Goal: Task Accomplishment & Management: Use online tool/utility

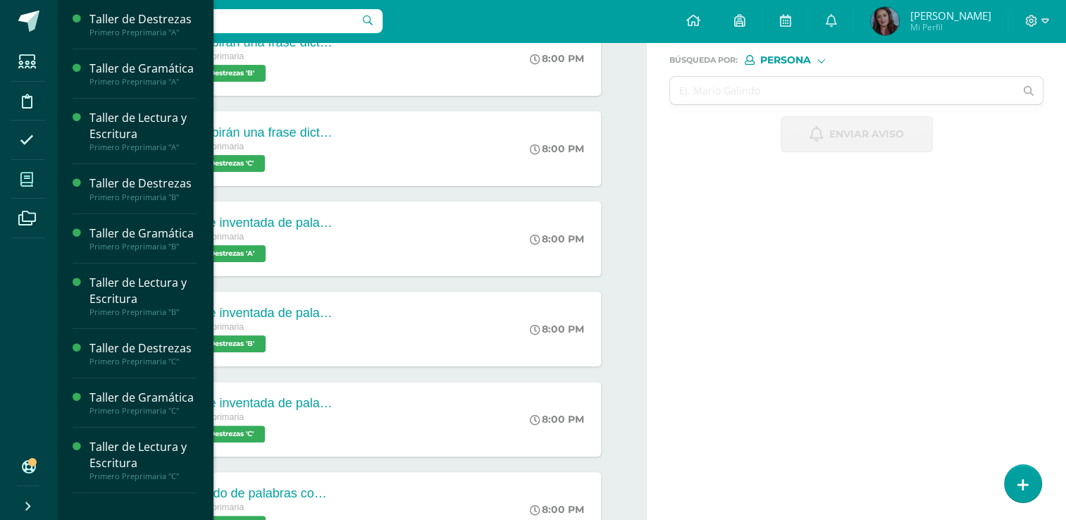
scroll to position [314, 0]
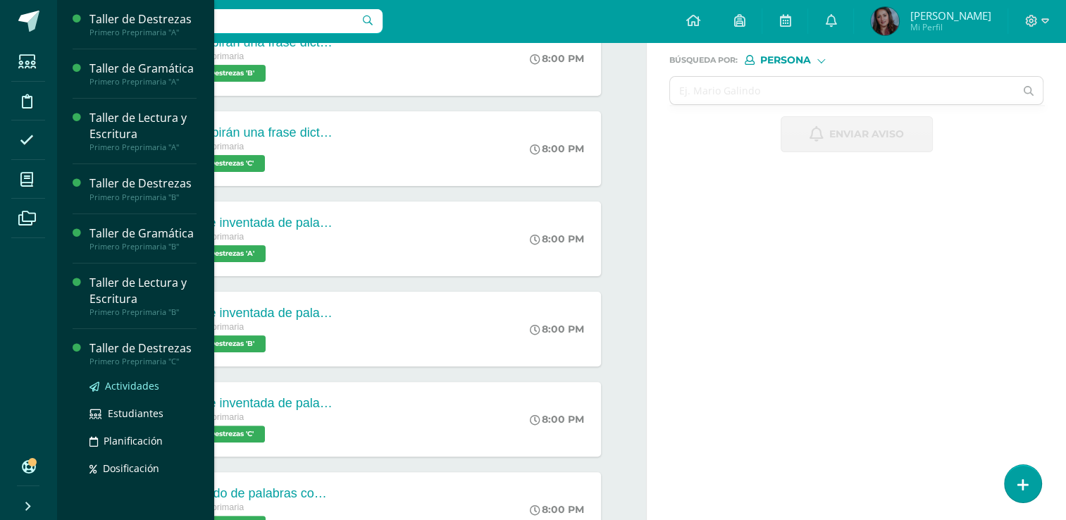
click at [141, 392] on span "Actividades" at bounding box center [132, 385] width 54 height 13
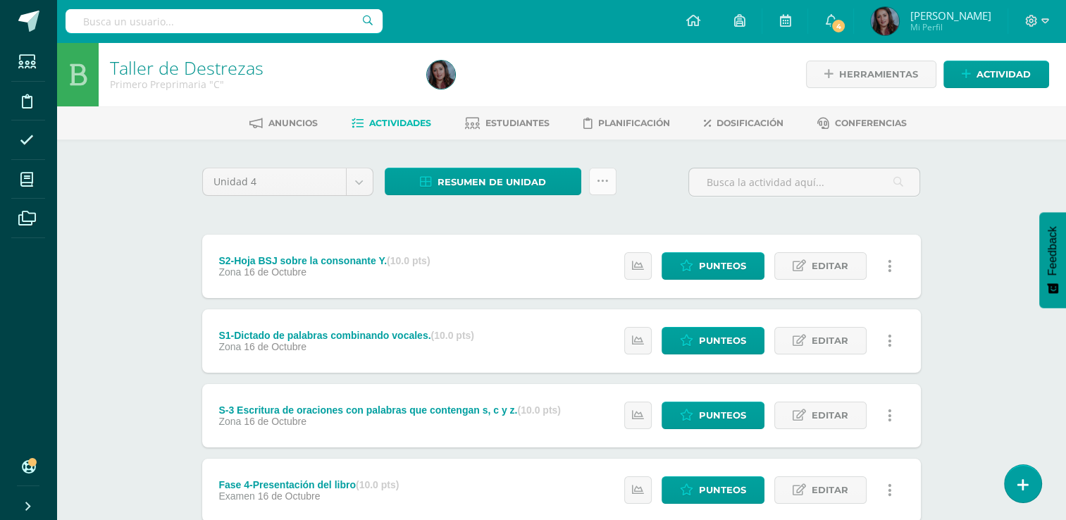
click at [605, 187] on icon at bounding box center [603, 181] width 12 height 12
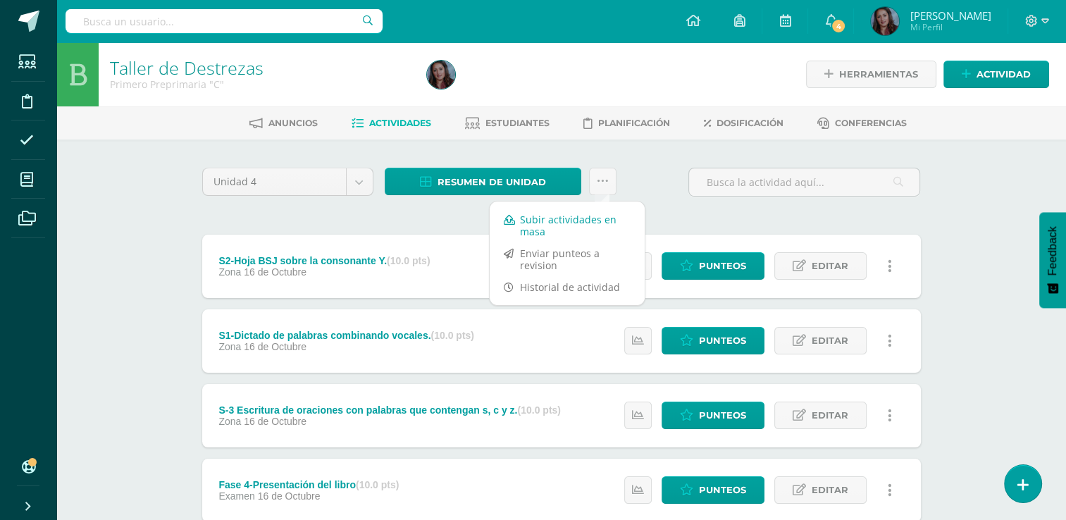
click at [566, 221] on link "Subir actividades en masa" at bounding box center [567, 225] width 155 height 34
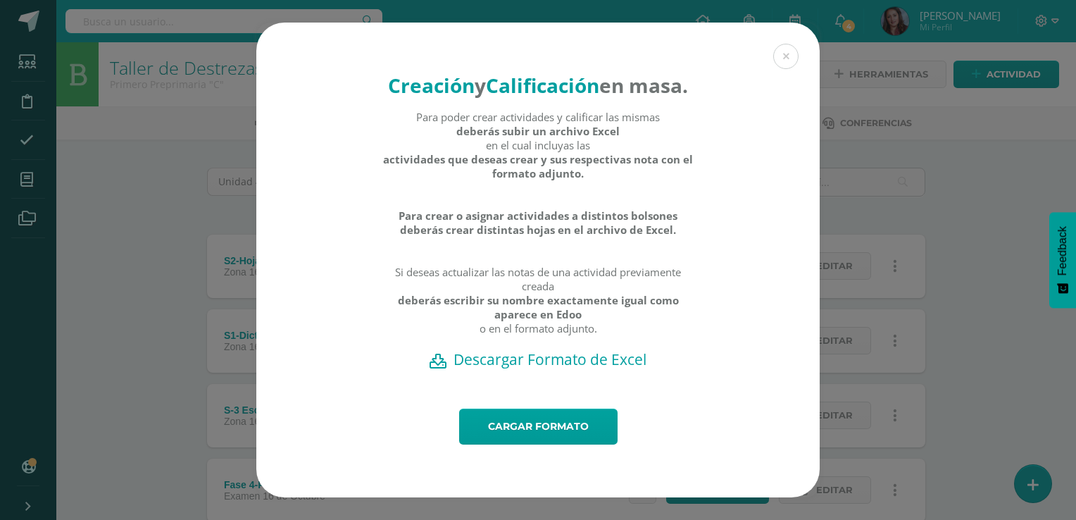
click at [558, 369] on h2 "Descargar Formato de Excel" at bounding box center [538, 359] width 514 height 20
click at [622, 497] on div "Cargar formato" at bounding box center [537, 453] width 563 height 89
click at [565, 444] on link "Cargar formato" at bounding box center [538, 427] width 158 height 36
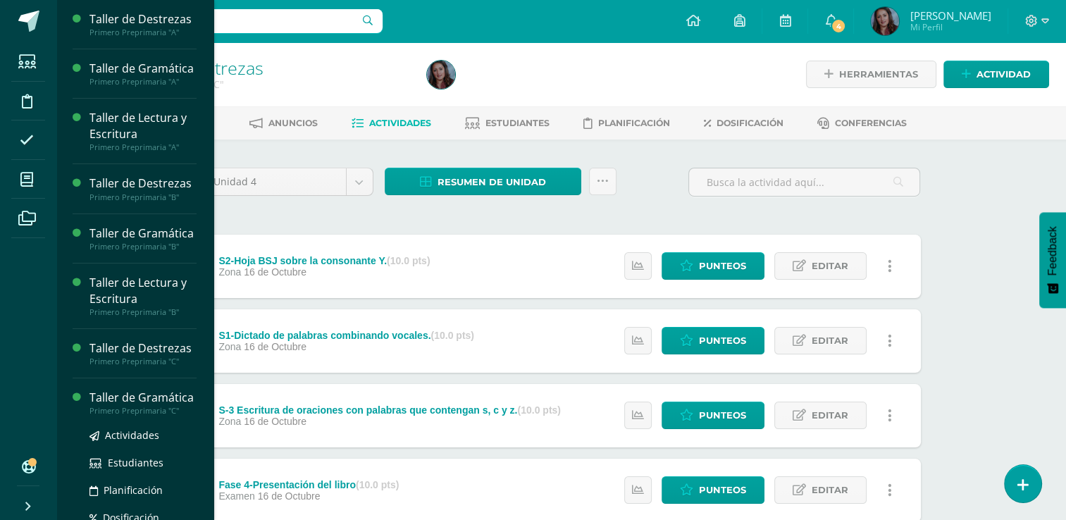
click at [124, 463] on div "Actividades Estudiantes Planificación Dosificación" at bounding box center [142, 487] width 107 height 142
click at [129, 442] on span "Actividades" at bounding box center [132, 434] width 54 height 13
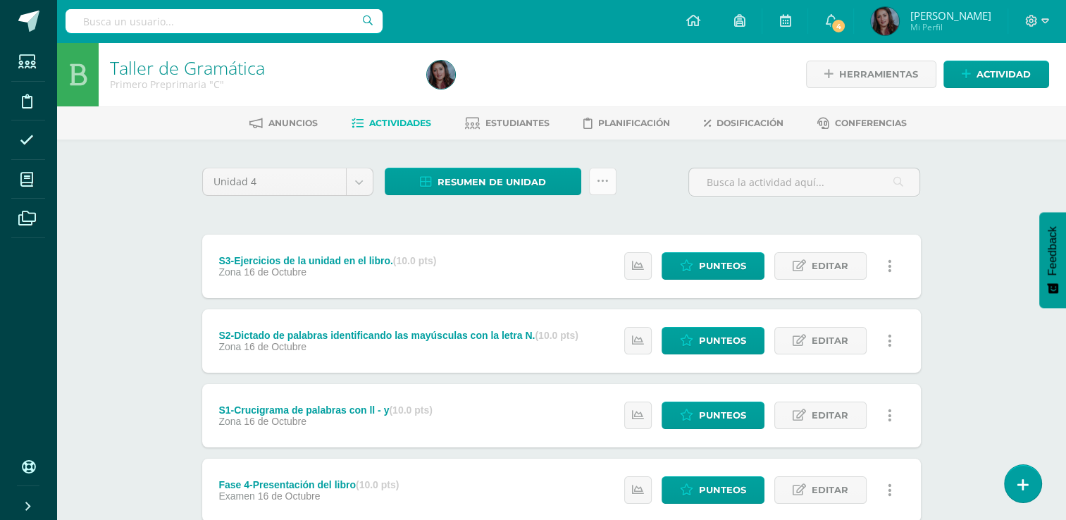
click at [603, 185] on icon at bounding box center [603, 181] width 12 height 12
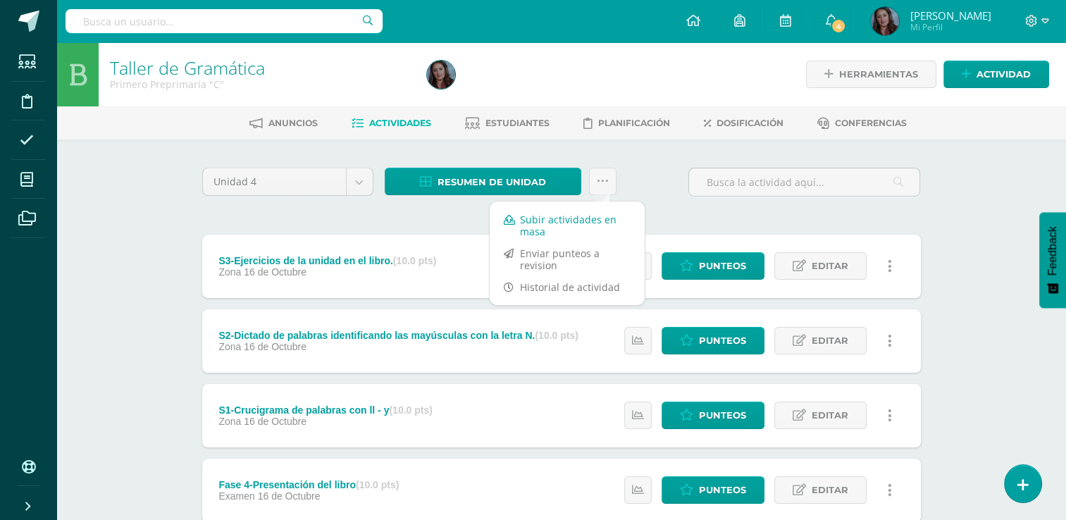
click at [589, 221] on link "Subir actividades en masa" at bounding box center [567, 225] width 155 height 34
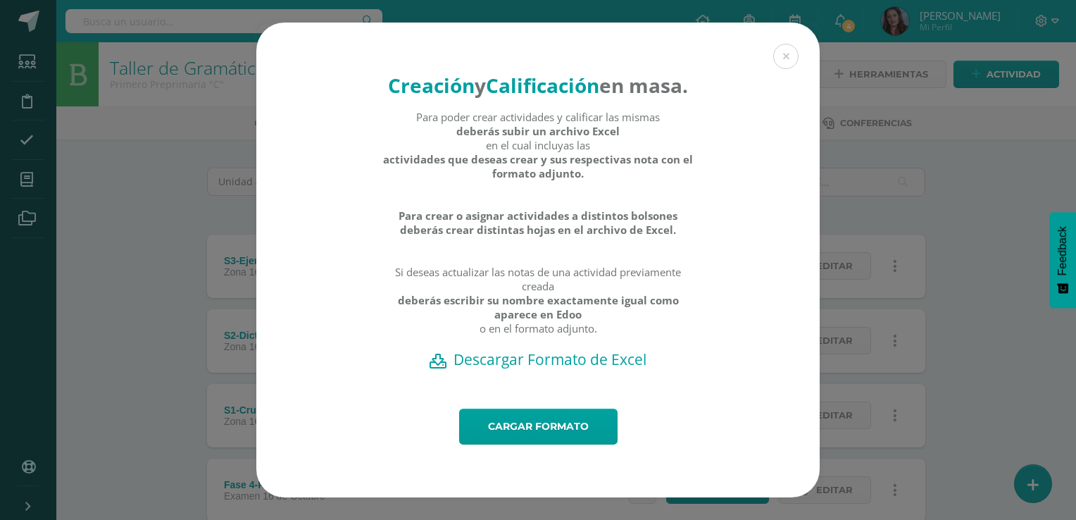
click at [557, 369] on h2 "Descargar Formato de Excel" at bounding box center [538, 359] width 514 height 20
click at [1023, 337] on div "Creación y Calificación en masa. Para poder crear actividades y calificar las m…" at bounding box center [538, 260] width 1065 height 475
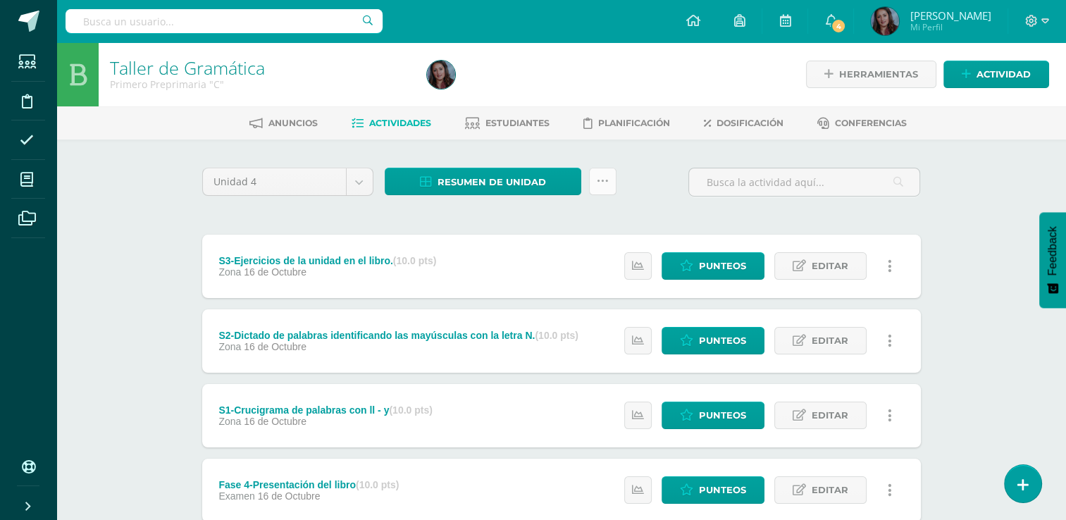
click at [595, 190] on link at bounding box center [602, 181] width 27 height 27
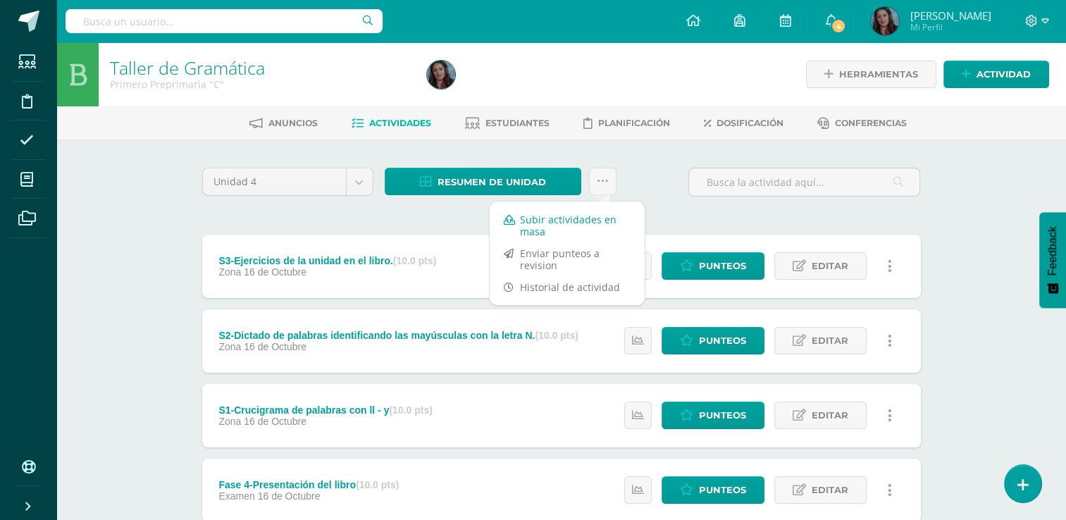
click at [552, 223] on link "Subir actividades en masa" at bounding box center [567, 225] width 155 height 34
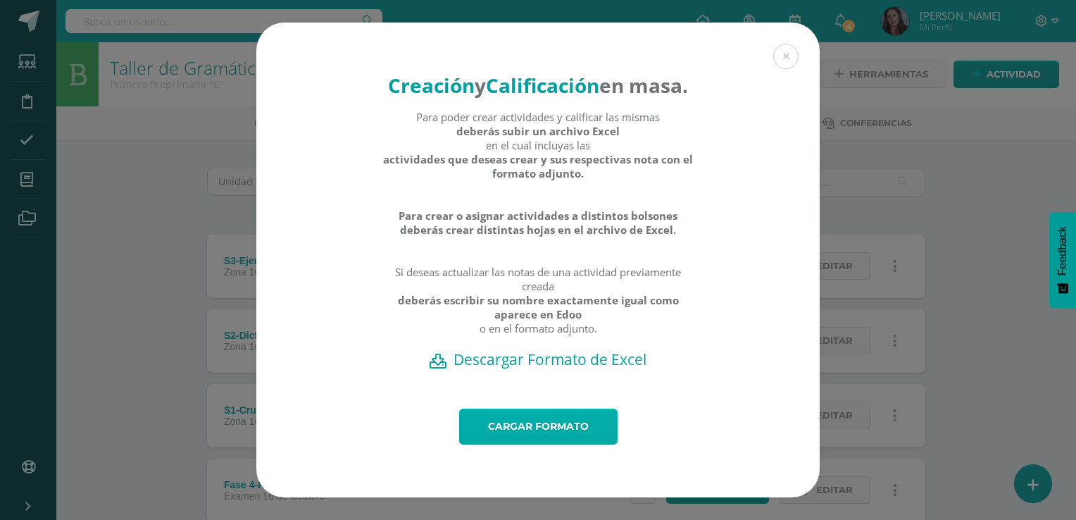
click at [502, 437] on link "Cargar formato" at bounding box center [538, 427] width 158 height 36
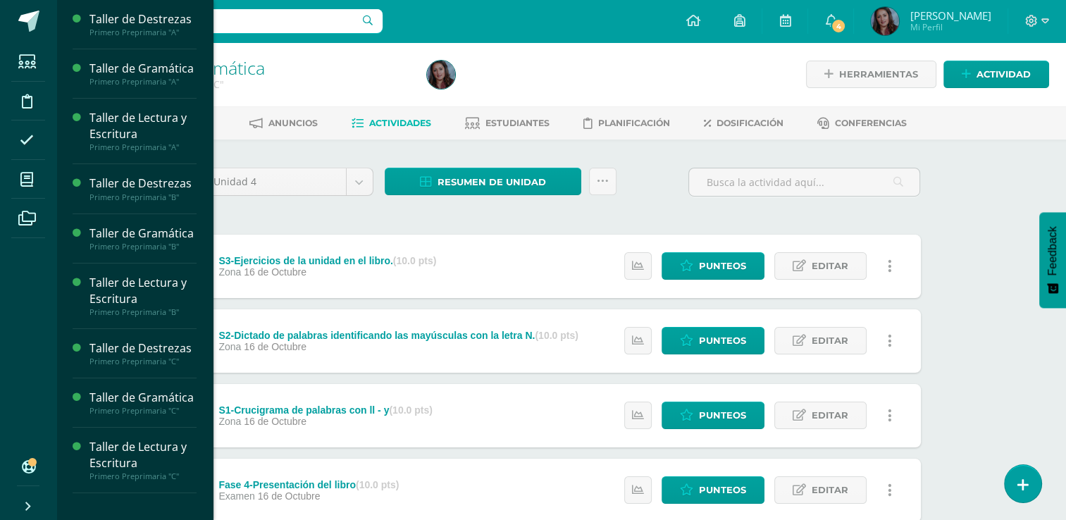
scroll to position [20, 0]
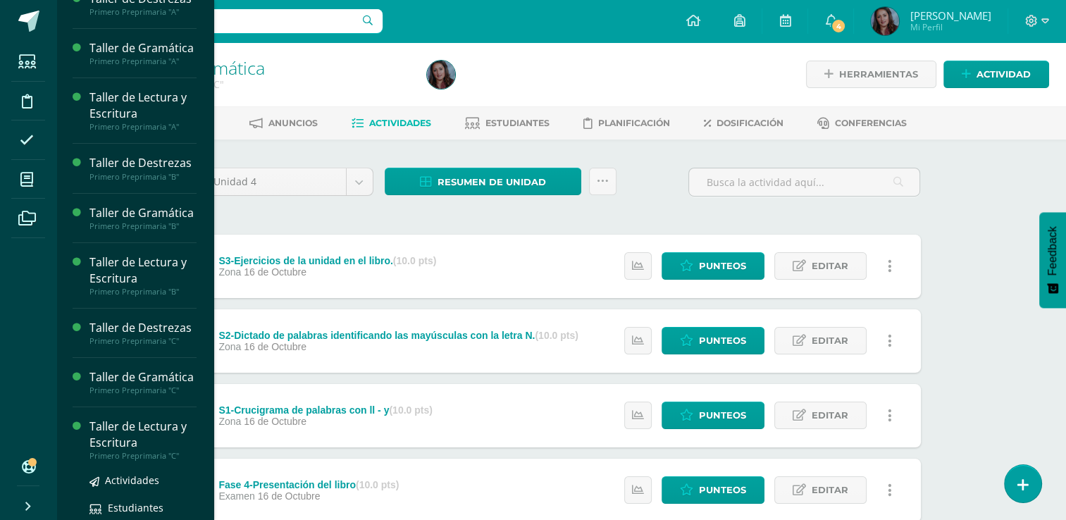
click at [137, 451] on div "Taller de Lectura y Escritura" at bounding box center [142, 434] width 107 height 32
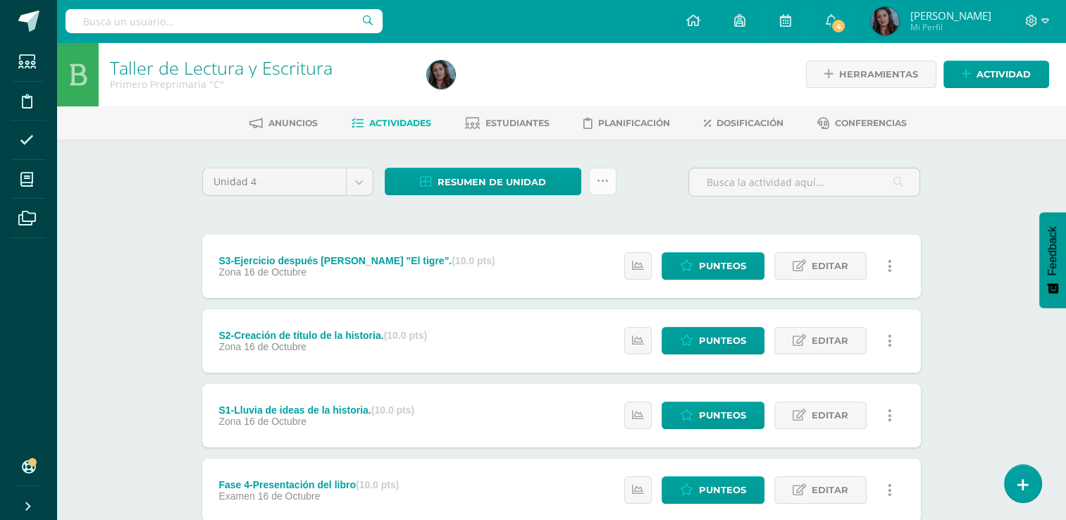
click at [605, 182] on icon at bounding box center [603, 181] width 12 height 12
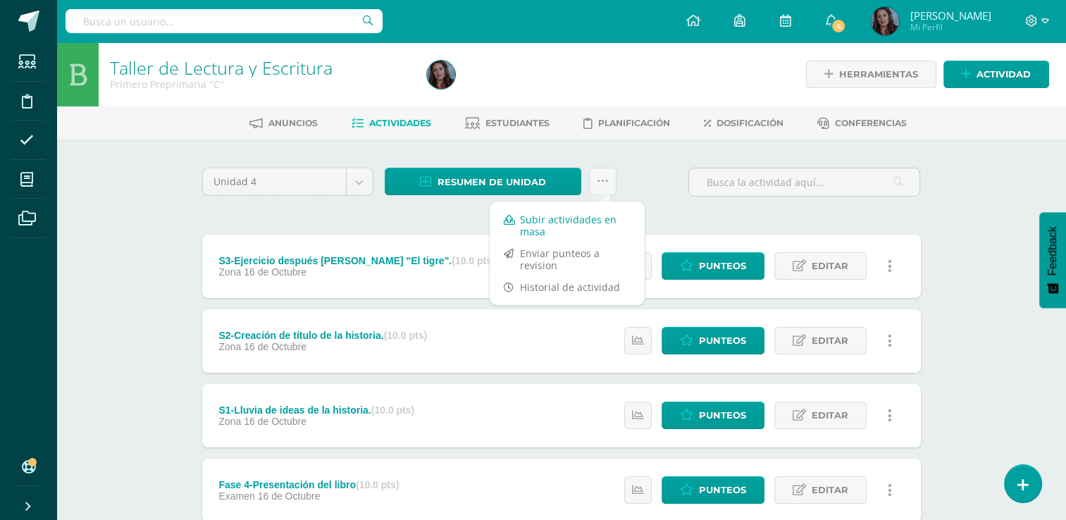
click at [566, 220] on link "Subir actividades en masa" at bounding box center [567, 225] width 155 height 34
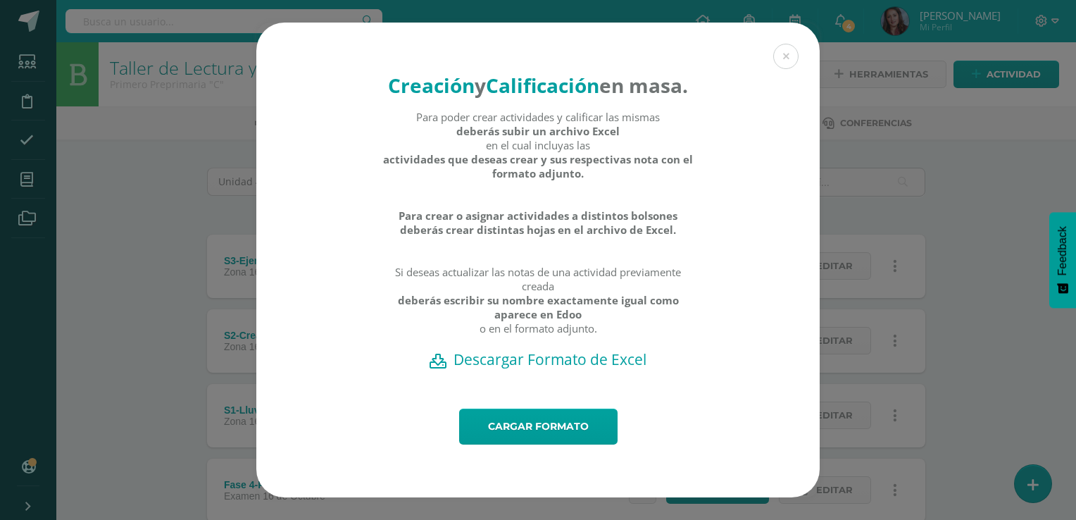
click at [526, 369] on h2 "Descargar Formato de Excel" at bounding box center [538, 359] width 514 height 20
click at [513, 497] on div "Cargar formato" at bounding box center [537, 453] width 563 height 89
click at [519, 435] on link "Cargar formato" at bounding box center [538, 427] width 158 height 36
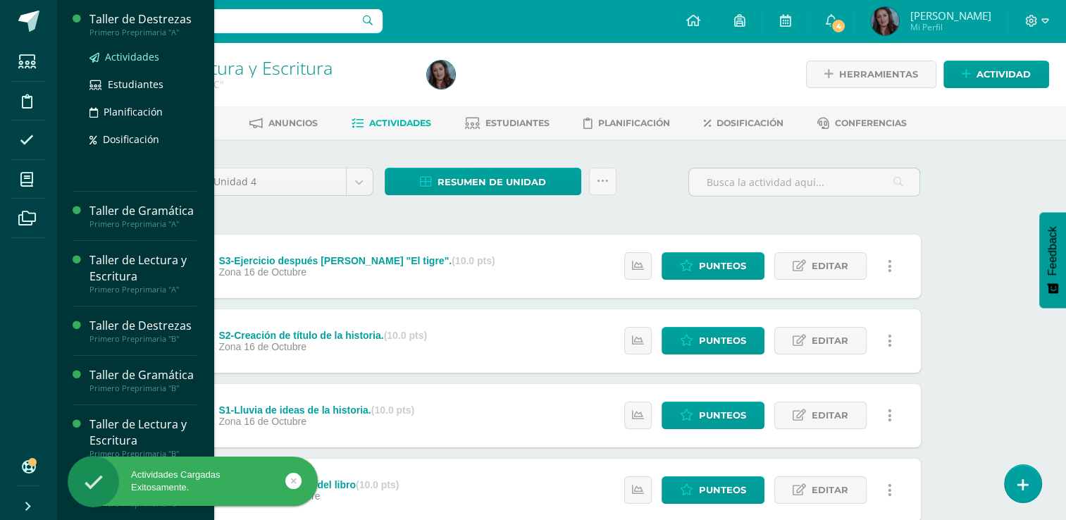
click at [134, 58] on span "Actividades" at bounding box center [132, 56] width 54 height 13
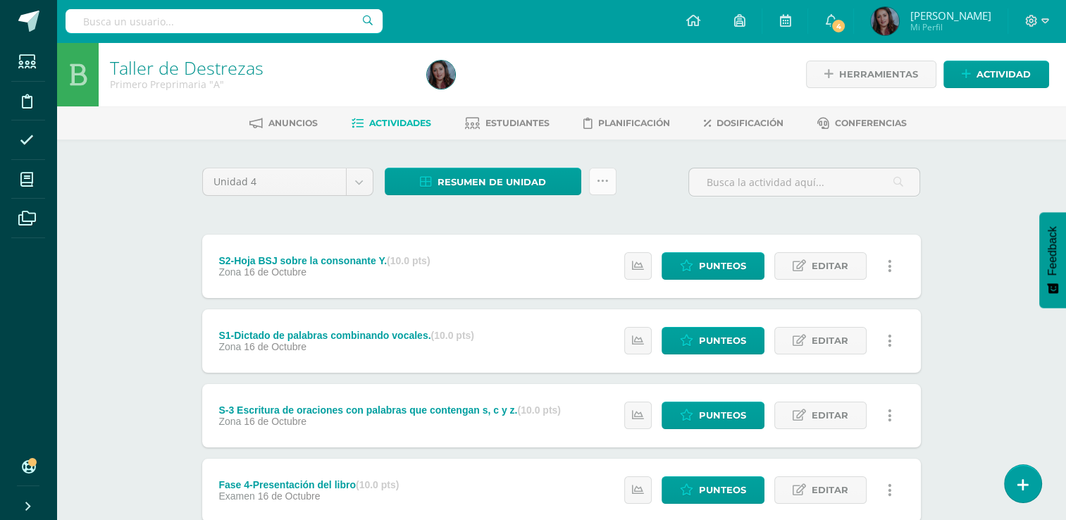
click at [609, 191] on link at bounding box center [602, 181] width 27 height 27
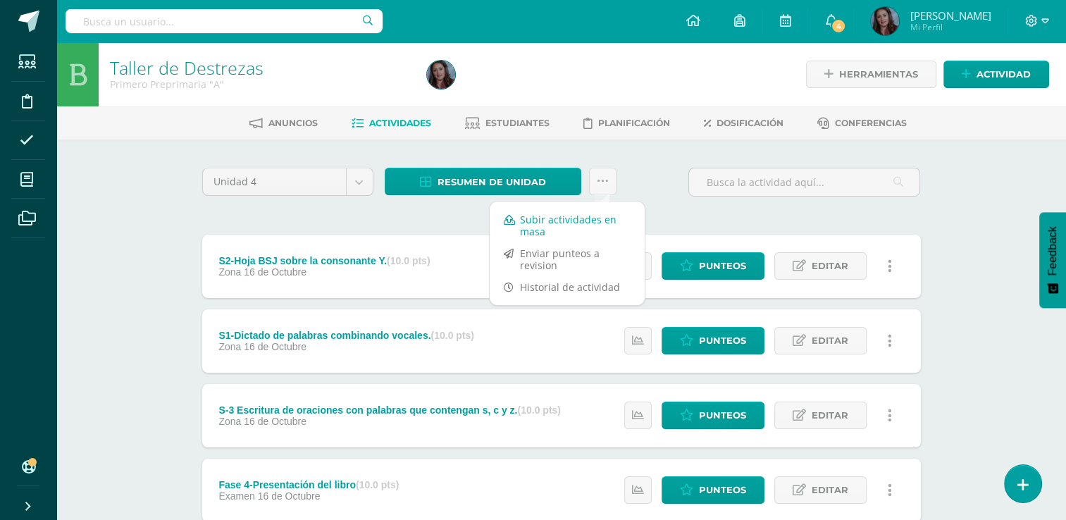
click at [563, 227] on link "Subir actividades en masa" at bounding box center [567, 225] width 155 height 34
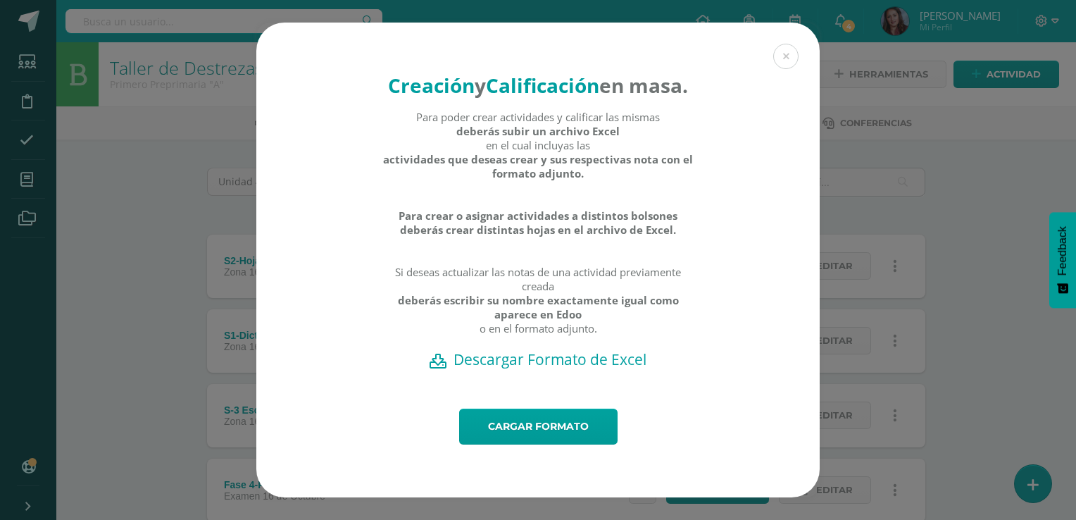
click at [587, 369] on h2 "Descargar Formato de Excel" at bounding box center [538, 359] width 514 height 20
click at [422, 497] on div "Cargar formato" at bounding box center [537, 453] width 563 height 89
click at [518, 438] on link "Cargar formato" at bounding box center [538, 427] width 158 height 36
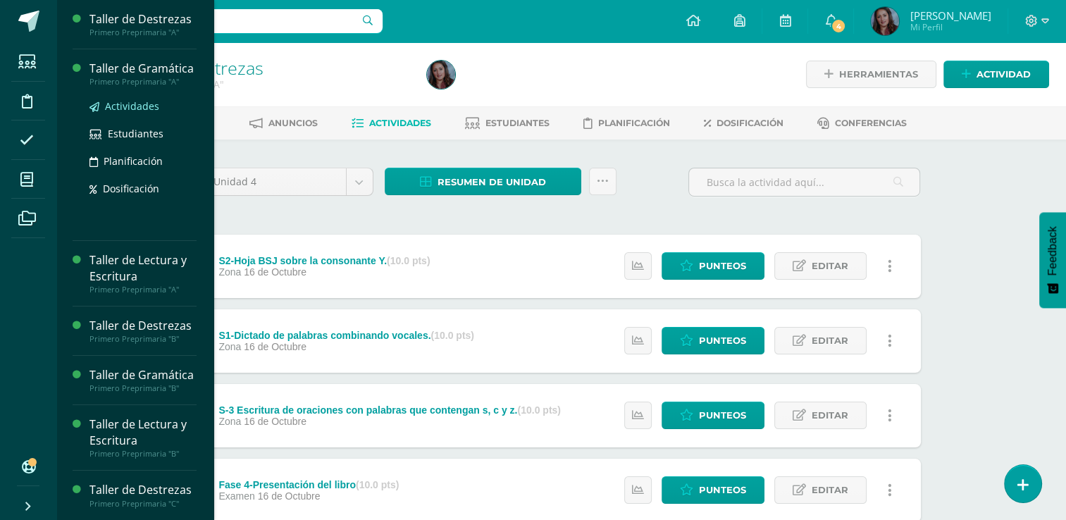
click at [142, 113] on span "Actividades" at bounding box center [132, 105] width 54 height 13
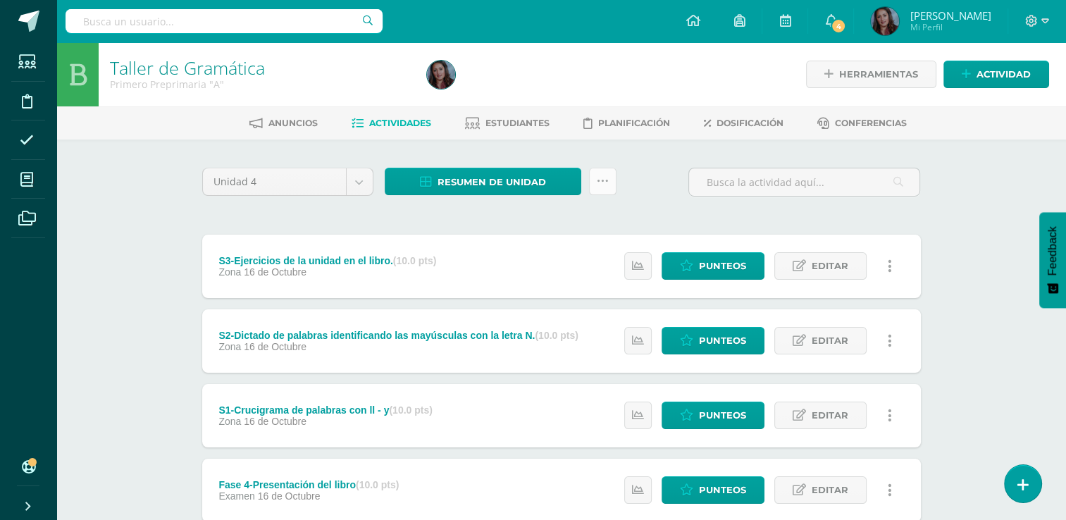
click at [606, 176] on icon at bounding box center [603, 181] width 12 height 12
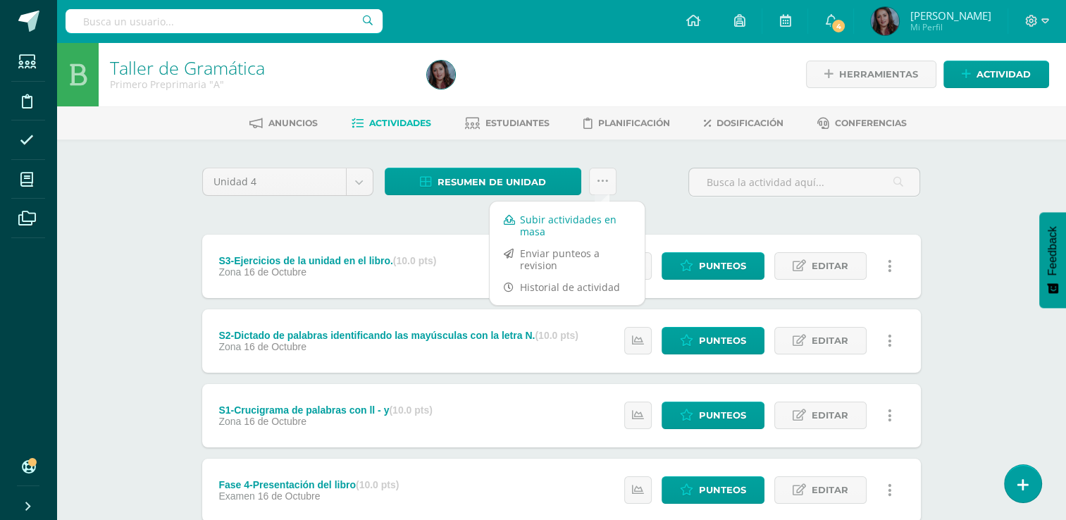
click at [547, 220] on link "Subir actividades en masa" at bounding box center [567, 225] width 155 height 34
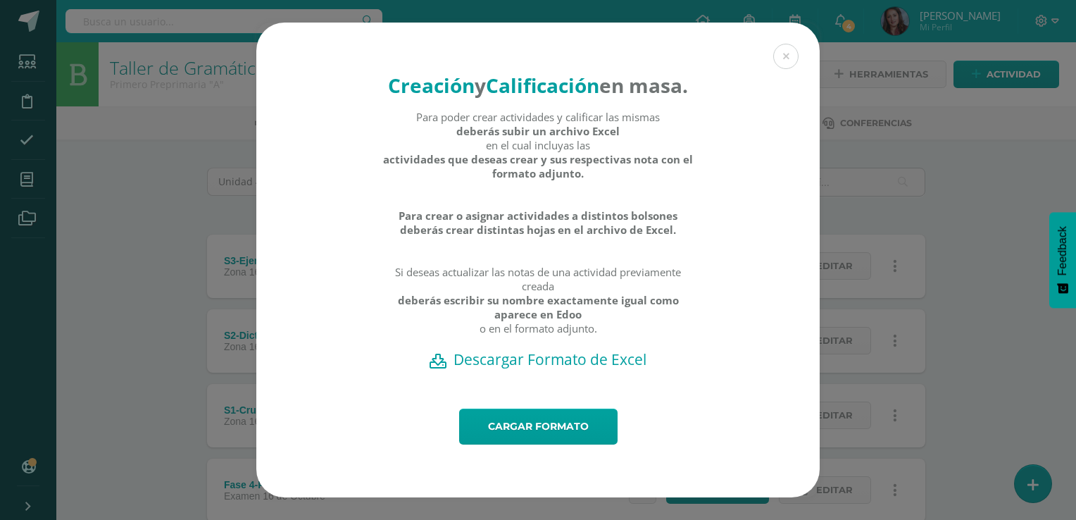
click at [556, 369] on h2 "Descargar Formato de Excel" at bounding box center [538, 359] width 514 height 20
click at [616, 497] on div "Cargar formato" at bounding box center [537, 453] width 563 height 89
click at [547, 444] on link "Cargar formato" at bounding box center [538, 427] width 158 height 36
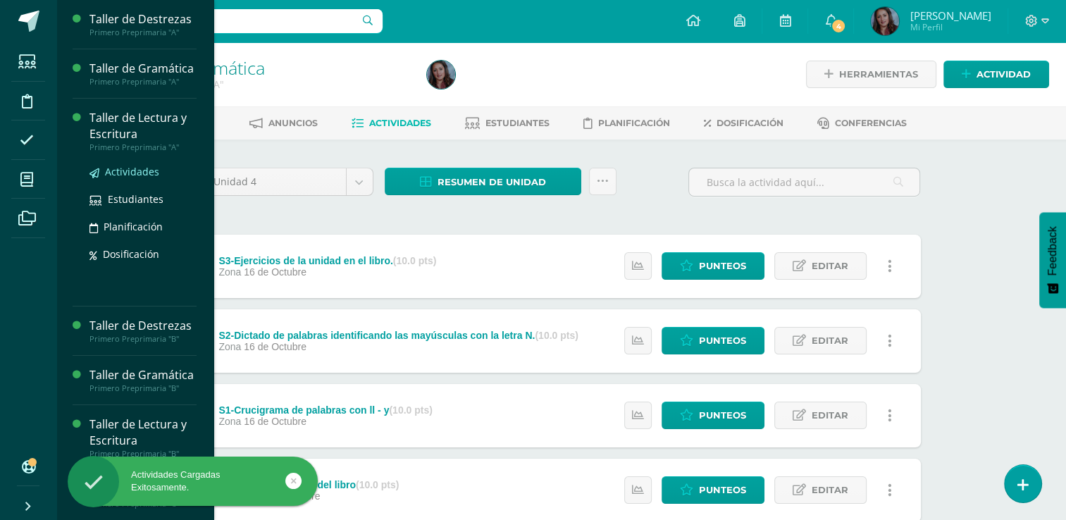
click at [149, 178] on span "Actividades" at bounding box center [132, 171] width 54 height 13
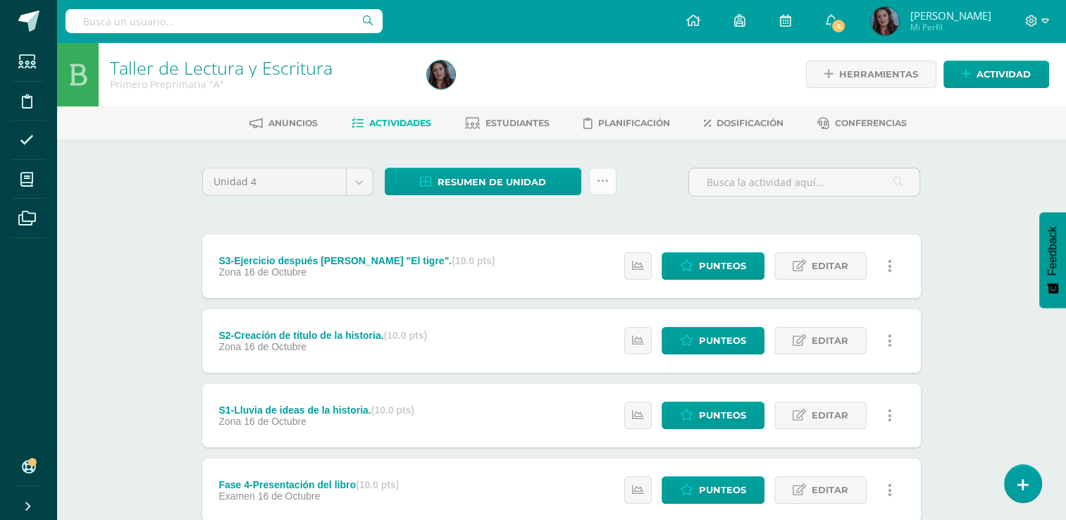
click at [606, 178] on icon at bounding box center [603, 181] width 12 height 12
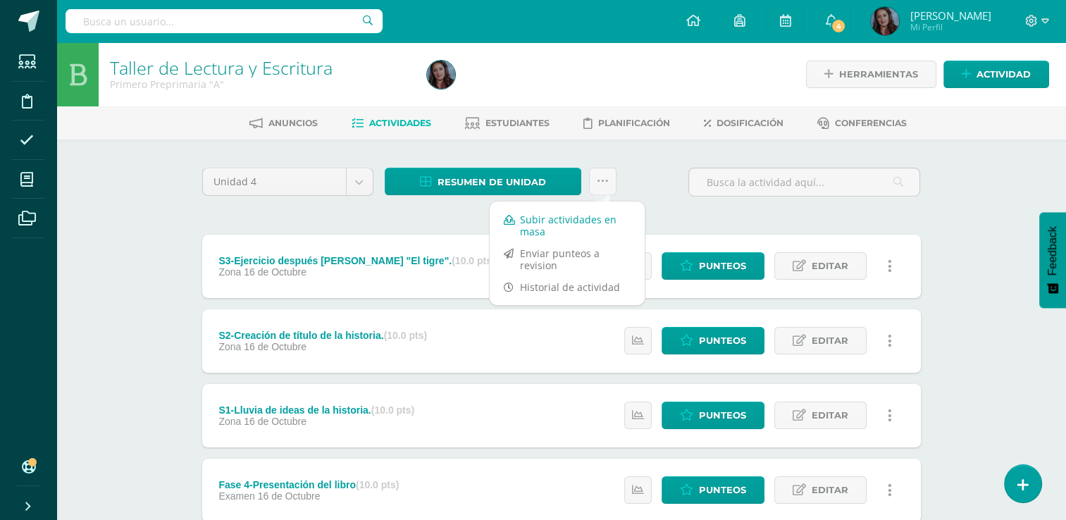
click at [567, 224] on link "Subir actividades en masa" at bounding box center [567, 225] width 155 height 34
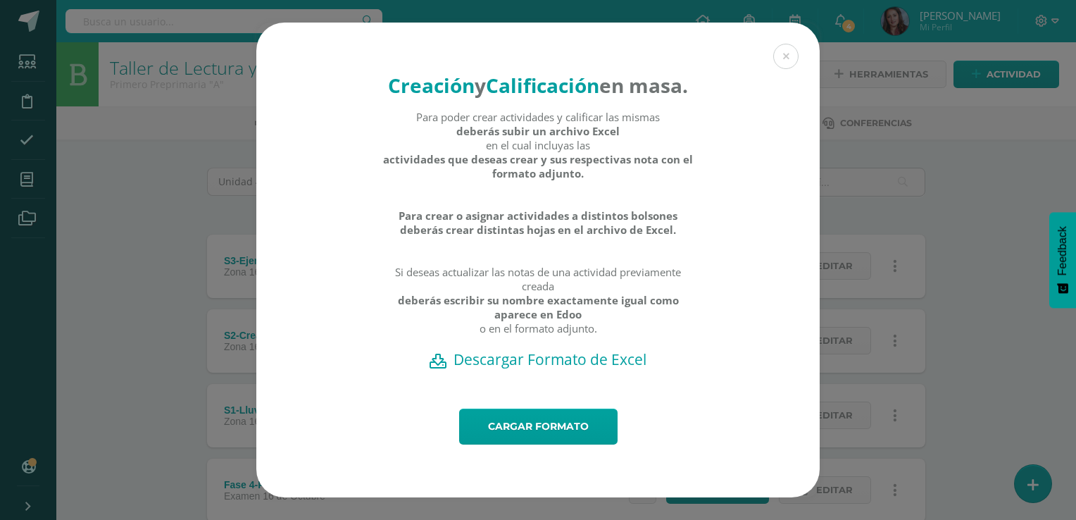
click at [563, 369] on h2 "Descargar Formato de Excel" at bounding box center [538, 359] width 514 height 20
click at [528, 497] on div "Cargar formato" at bounding box center [537, 453] width 563 height 89
click at [542, 442] on link "Cargar formato" at bounding box center [538, 427] width 158 height 36
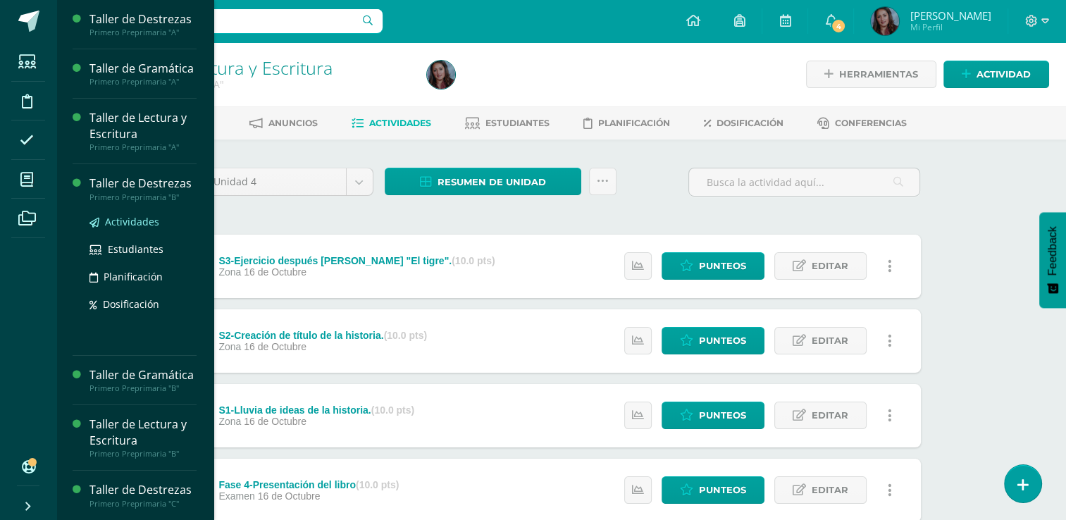
click at [131, 228] on span "Actividades" at bounding box center [132, 221] width 54 height 13
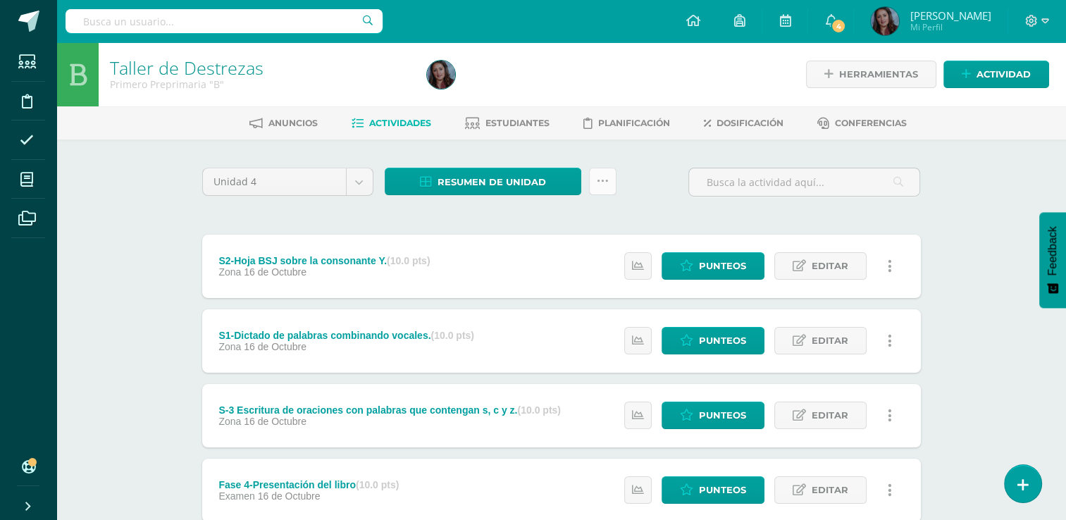
click at [601, 185] on icon at bounding box center [603, 181] width 12 height 12
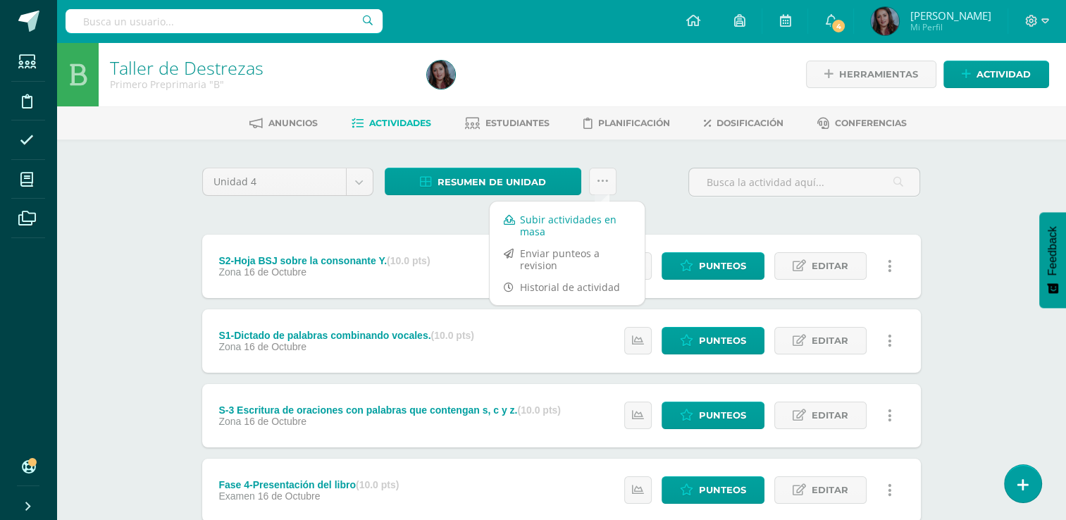
click at [566, 223] on link "Subir actividades en masa" at bounding box center [567, 225] width 155 height 34
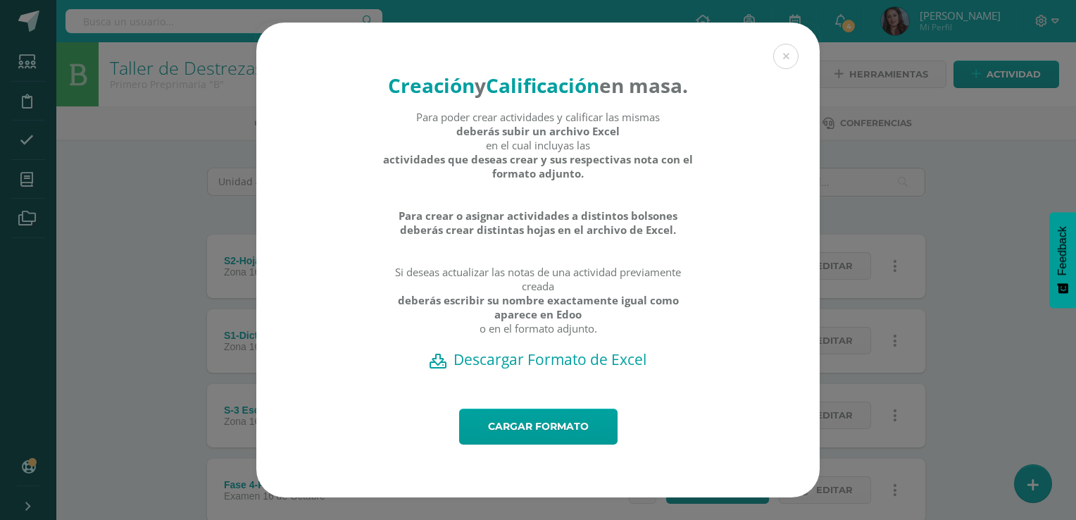
click at [563, 369] on h2 "Descargar Formato de Excel" at bounding box center [538, 359] width 514 height 20
click at [498, 497] on div "Cargar formato" at bounding box center [537, 453] width 563 height 89
click at [516, 442] on link "Cargar formato" at bounding box center [538, 427] width 158 height 36
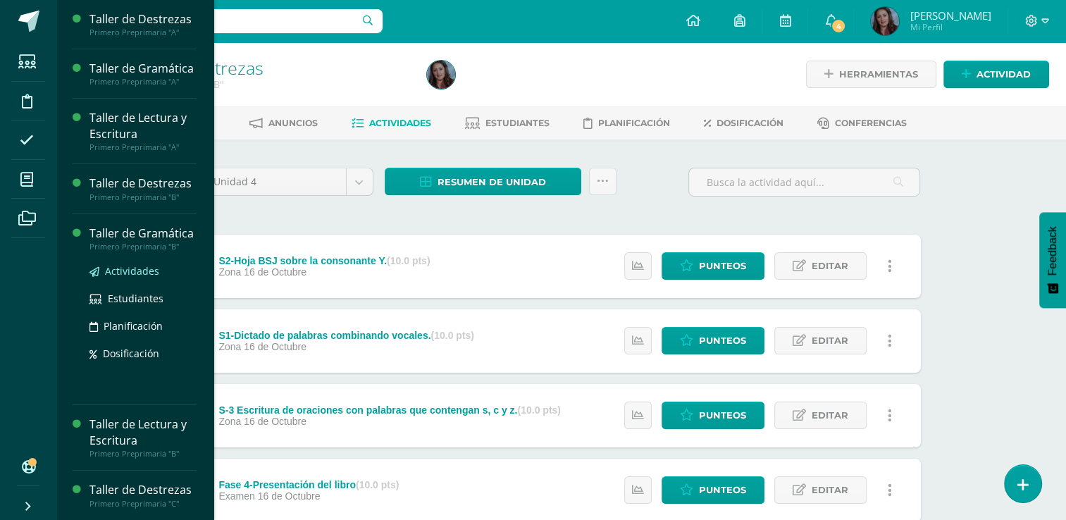
click at [149, 278] on span "Actividades" at bounding box center [132, 270] width 54 height 13
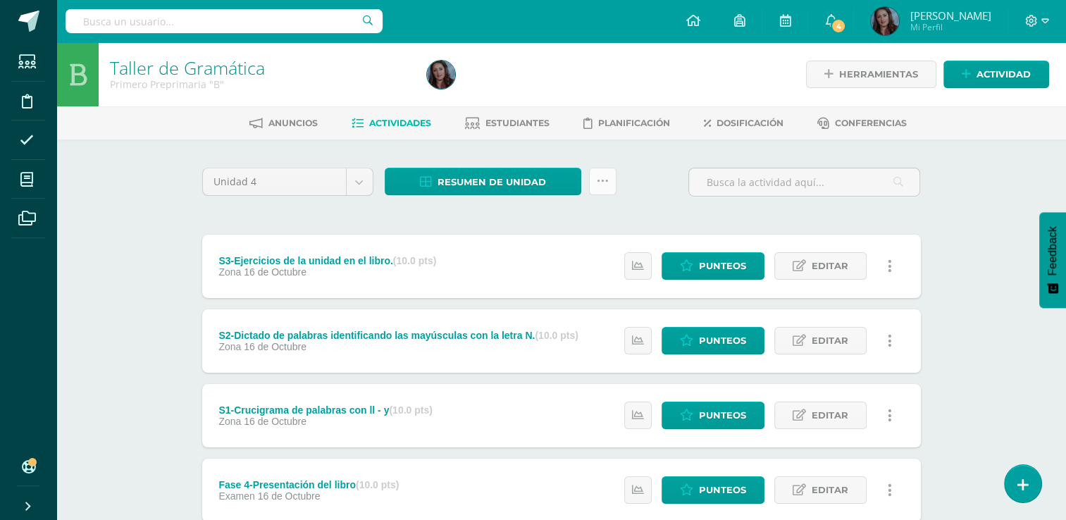
click at [604, 185] on icon at bounding box center [603, 181] width 12 height 12
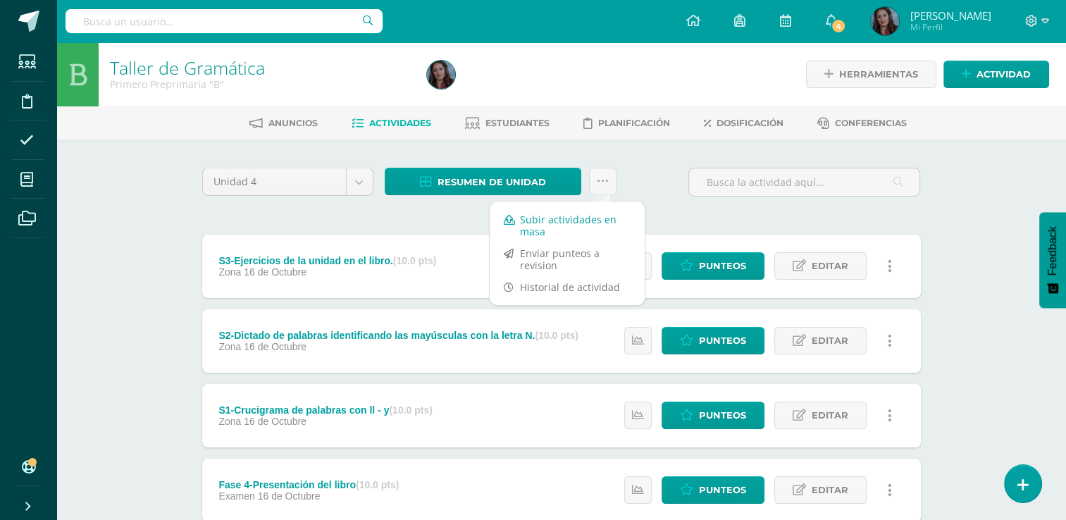
click at [561, 225] on link "Subir actividades en masa" at bounding box center [567, 225] width 155 height 34
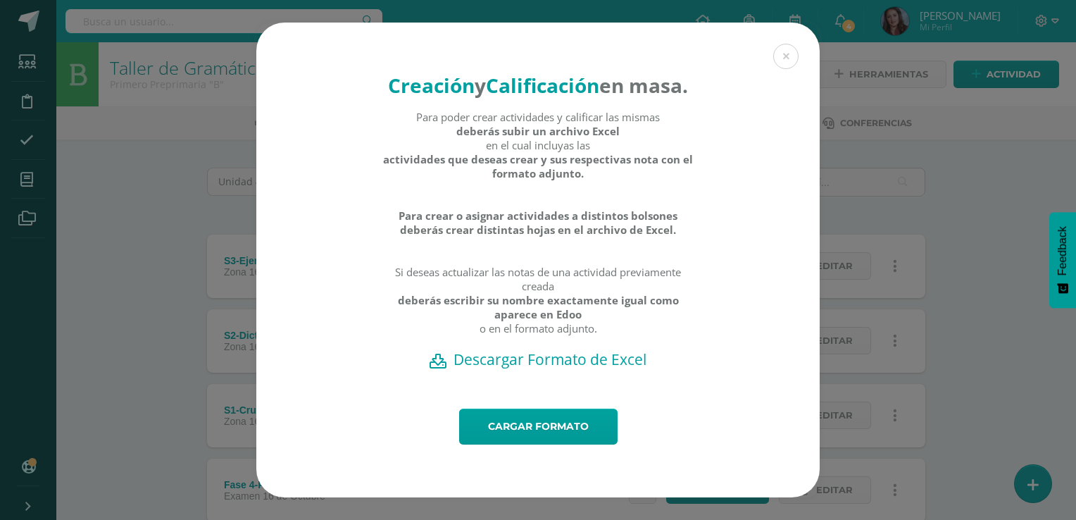
click at [718, 55] on div "Creación y Calificación en masa. Para poder crear actividades y calificar las m…" at bounding box center [537, 216] width 563 height 386
click at [530, 366] on h2 "Descargar Formato de Excel" at bounding box center [538, 359] width 514 height 20
click at [318, 54] on div "Creación y Calificación en masa. Para poder crear actividades y calificar las m…" at bounding box center [537, 216] width 563 height 386
click at [588, 436] on link "Cargar formato" at bounding box center [538, 427] width 158 height 36
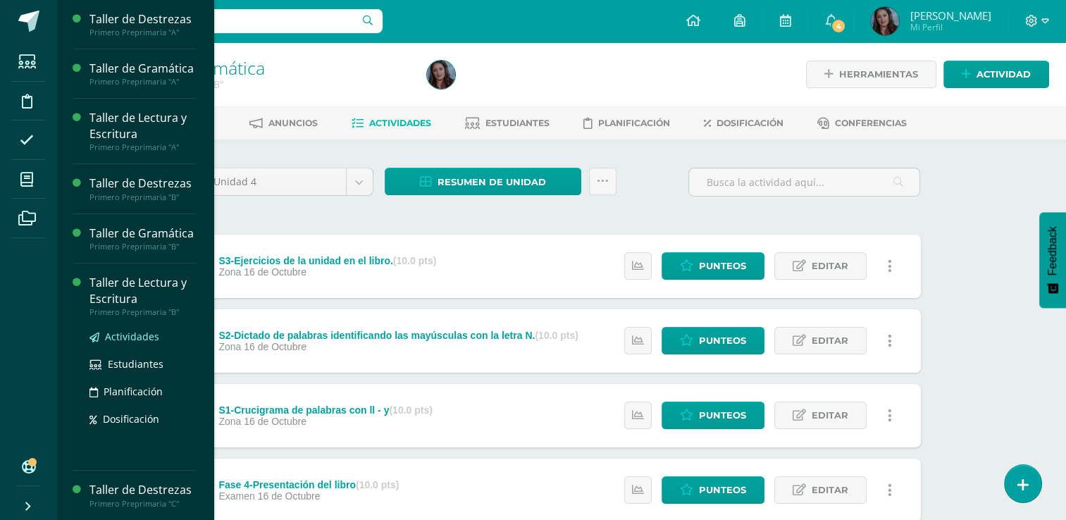
click at [133, 343] on span "Actividades" at bounding box center [132, 336] width 54 height 13
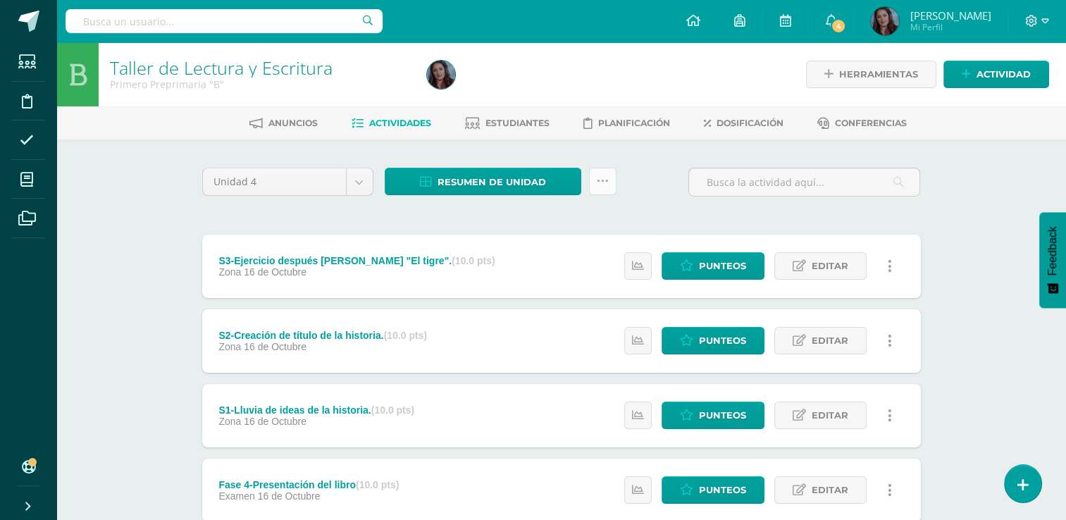
click at [599, 188] on link at bounding box center [602, 181] width 27 height 27
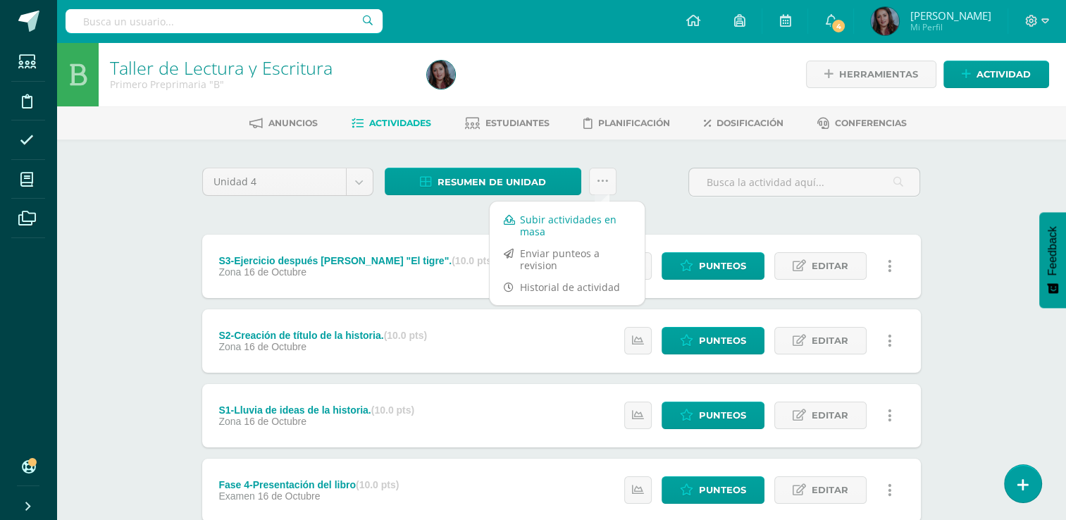
click at [569, 216] on link "Subir actividades en masa" at bounding box center [567, 225] width 155 height 34
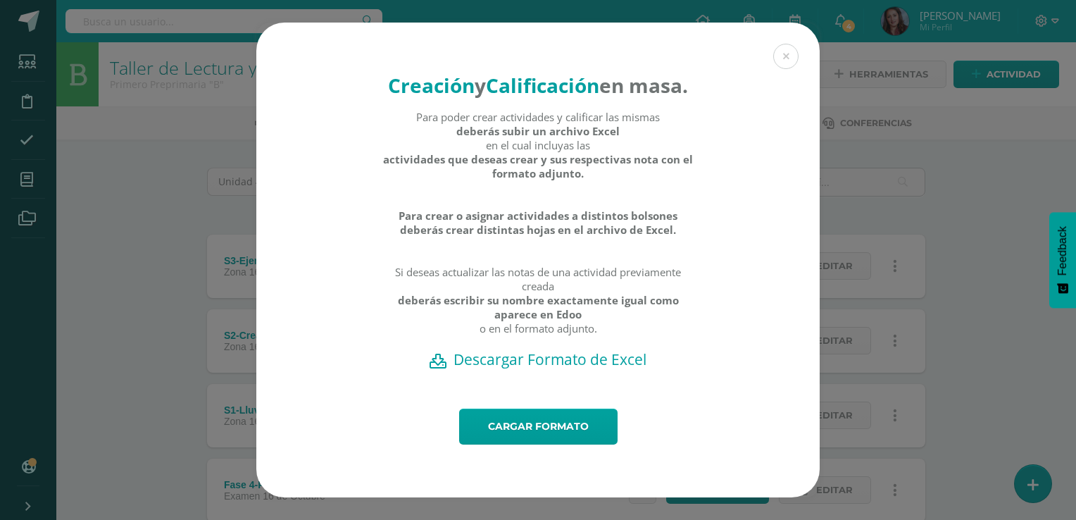
click at [532, 369] on h2 "Descargar Formato de Excel" at bounding box center [538, 359] width 514 height 20
click at [306, 295] on div "Creación y Calificación en masa. Para poder crear actividades y calificar las m…" at bounding box center [537, 216] width 563 height 386
click at [510, 434] on link "Cargar formato" at bounding box center [538, 427] width 158 height 36
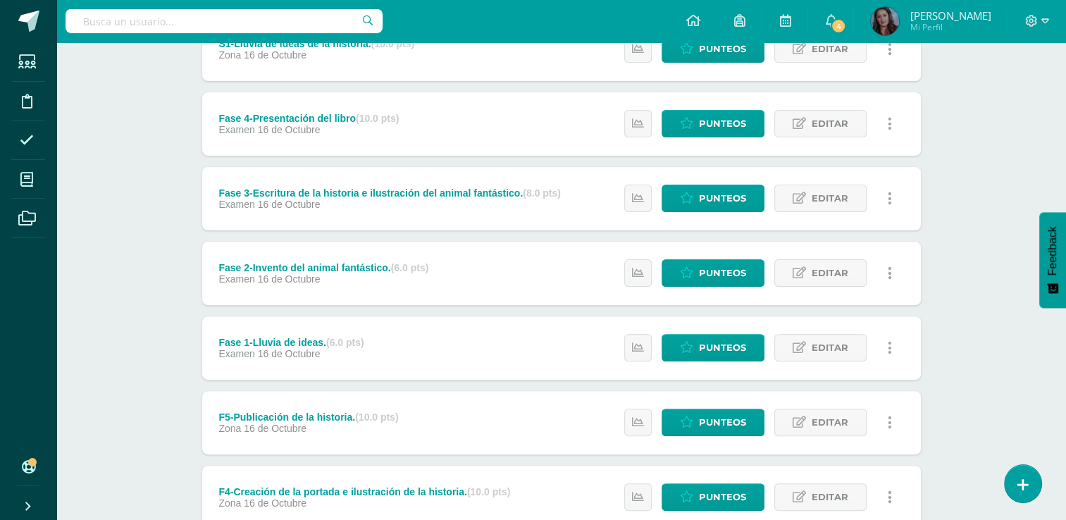
scroll to position [363, 0]
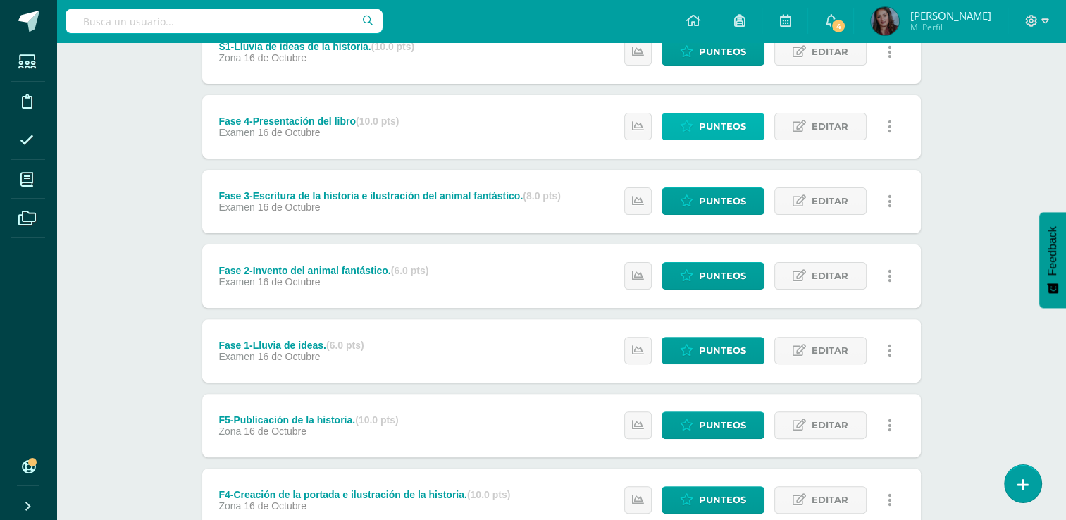
click at [740, 127] on span "Punteos" at bounding box center [722, 126] width 47 height 26
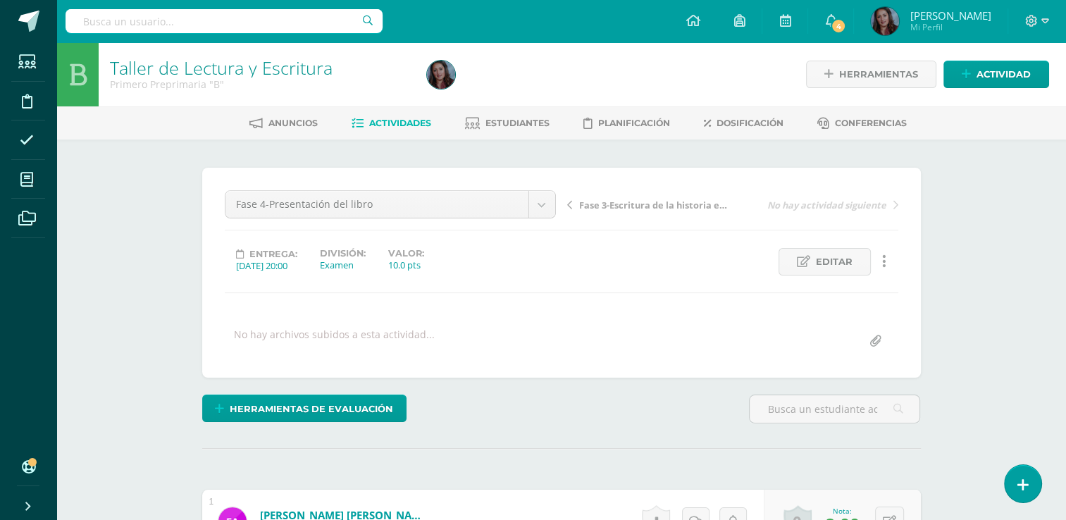
scroll to position [1, 0]
